Goal: Navigation & Orientation: Find specific page/section

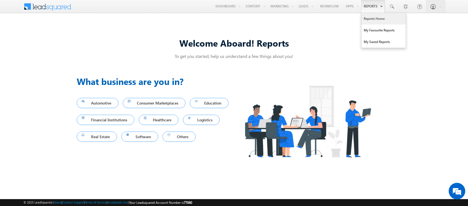
click at [370, 20] on link "Reports Home" at bounding box center [383, 19] width 44 height 12
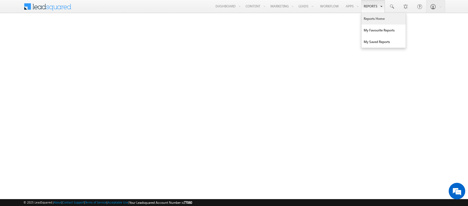
click at [368, 7] on link "Reports" at bounding box center [372, 6] width 23 height 13
click at [367, 2] on link "Reports" at bounding box center [372, 6] width 23 height 13
click at [373, 18] on link "Reports Home" at bounding box center [383, 19] width 44 height 12
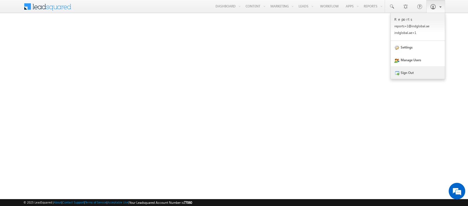
click at [415, 76] on link "Sign Out" at bounding box center [417, 72] width 54 height 13
